Goal: Ask a question

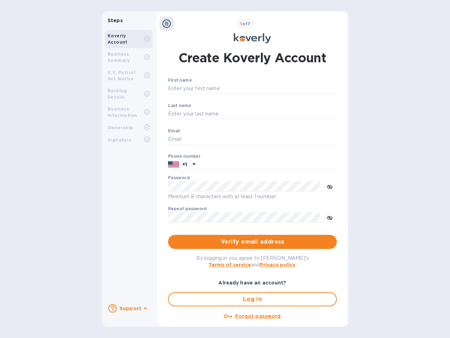
click at [128, 308] on b "Support" at bounding box center [131, 308] width 22 height 6
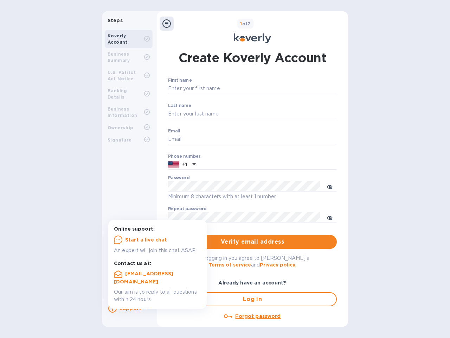
click at [113, 308] on icon at bounding box center [112, 308] width 8 height 8
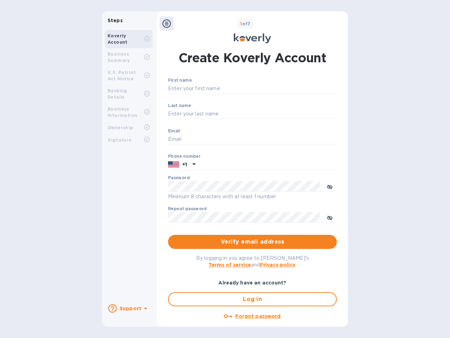
click at [145, 309] on icon at bounding box center [146, 309] width 4 height 2
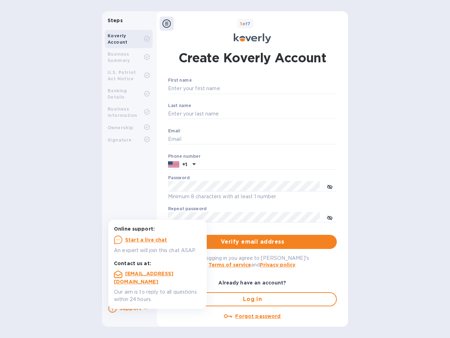
click at [167, 24] on icon at bounding box center [167, 23] width 8 height 8
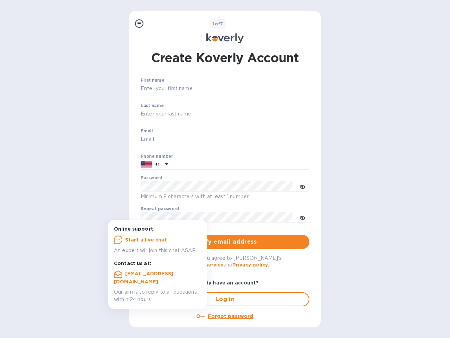
click at [251, 89] on input "First name" at bounding box center [225, 88] width 169 height 11
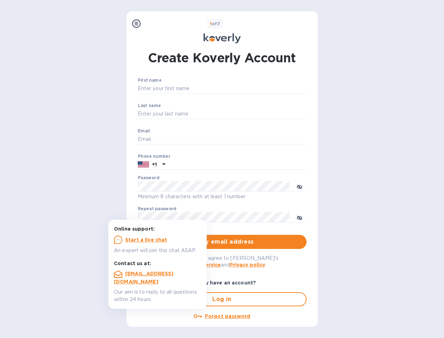
click at [251, 114] on input "Last name" at bounding box center [222, 114] width 169 height 11
click at [251, 139] on input "Email" at bounding box center [222, 139] width 169 height 11
click at [251, 165] on input "text" at bounding box center [237, 164] width 139 height 11
click at [182, 165] on input "text" at bounding box center [237, 164] width 139 height 11
click at [193, 165] on input "text" at bounding box center [237, 164] width 139 height 11
